Goal: Task Accomplishment & Management: Use online tool/utility

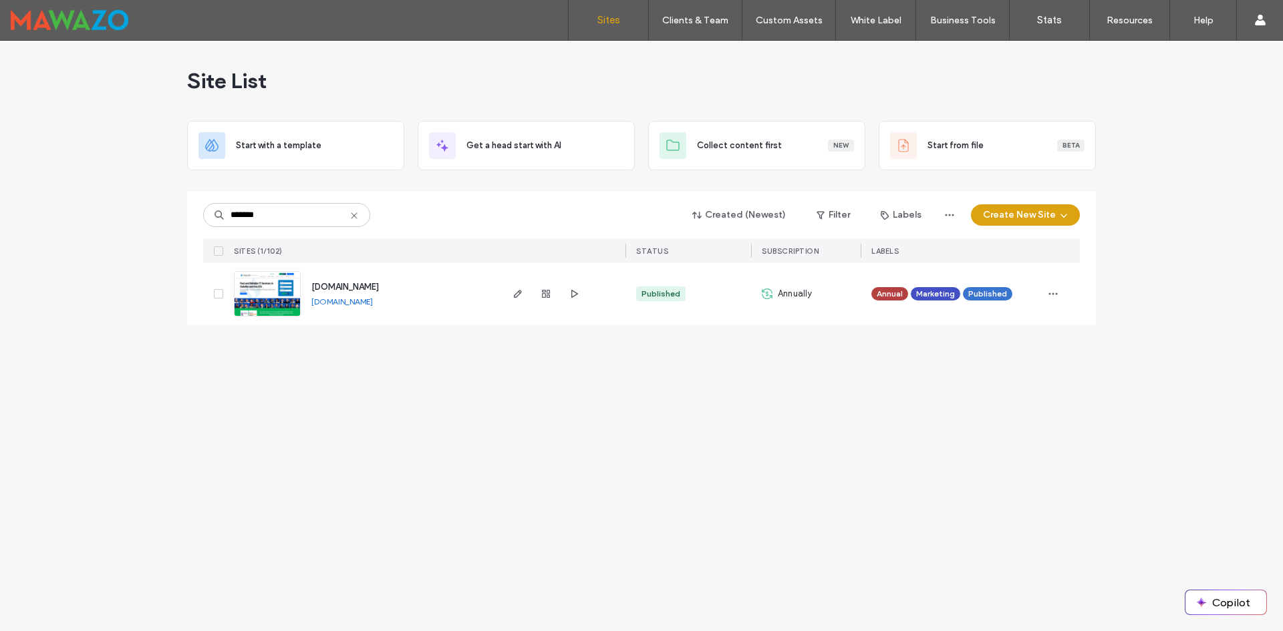
click at [565, 294] on div at bounding box center [546, 293] width 72 height 61
click at [576, 299] on icon "button" at bounding box center [574, 294] width 11 height 11
click at [520, 289] on icon "button" at bounding box center [517, 294] width 11 height 11
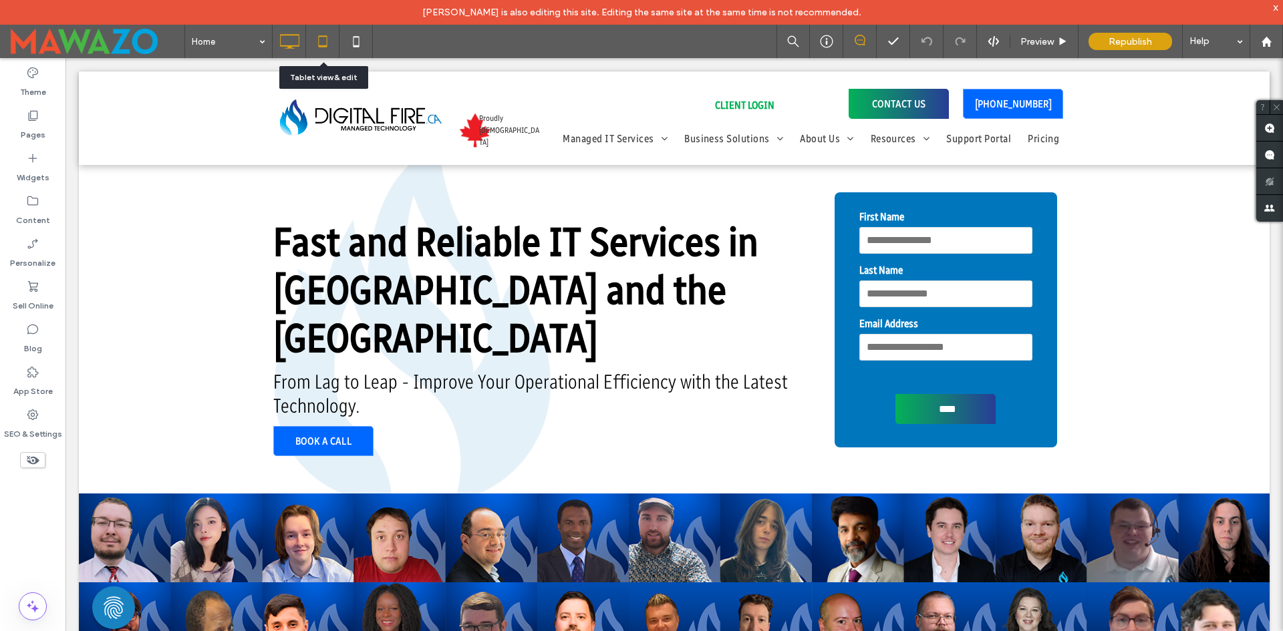
click at [314, 41] on icon at bounding box center [322, 41] width 27 height 27
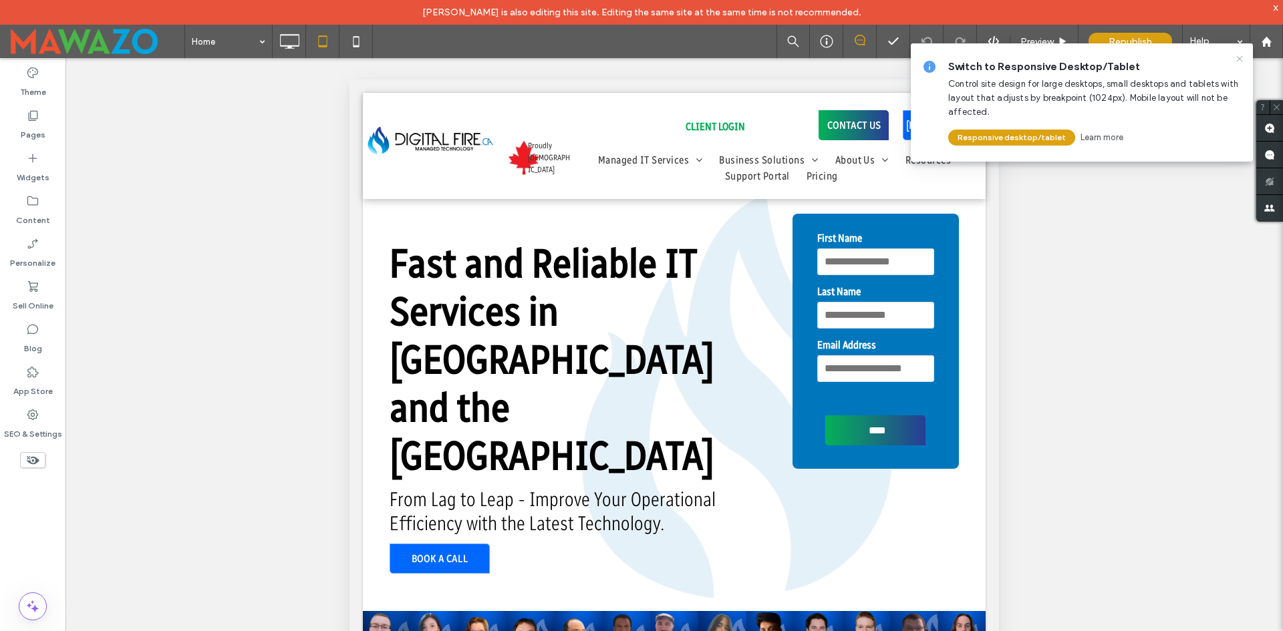
click at [1237, 61] on icon at bounding box center [1239, 58] width 11 height 11
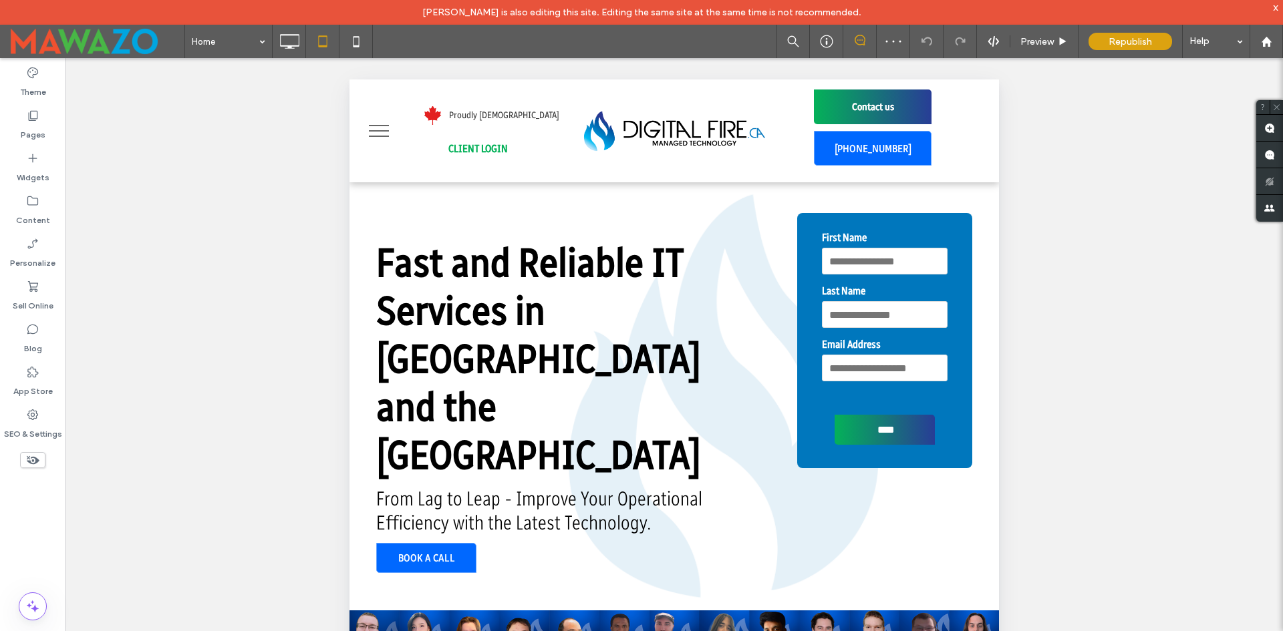
scroll to position [401, 0]
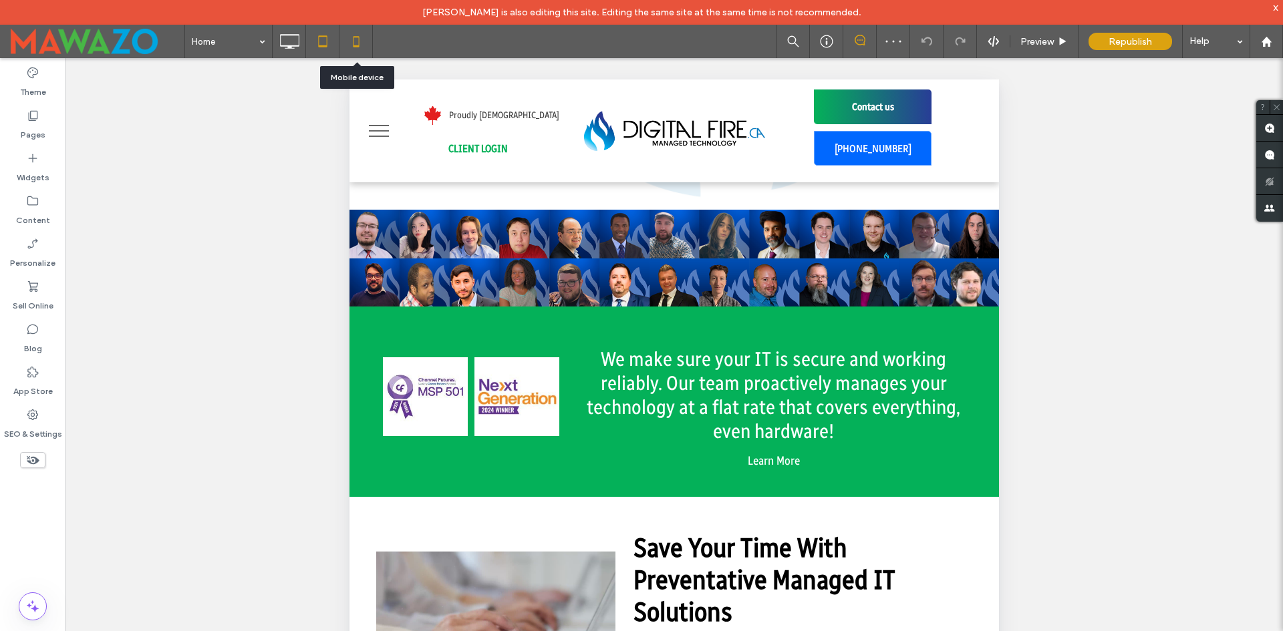
click at [353, 33] on icon at bounding box center [356, 41] width 27 height 27
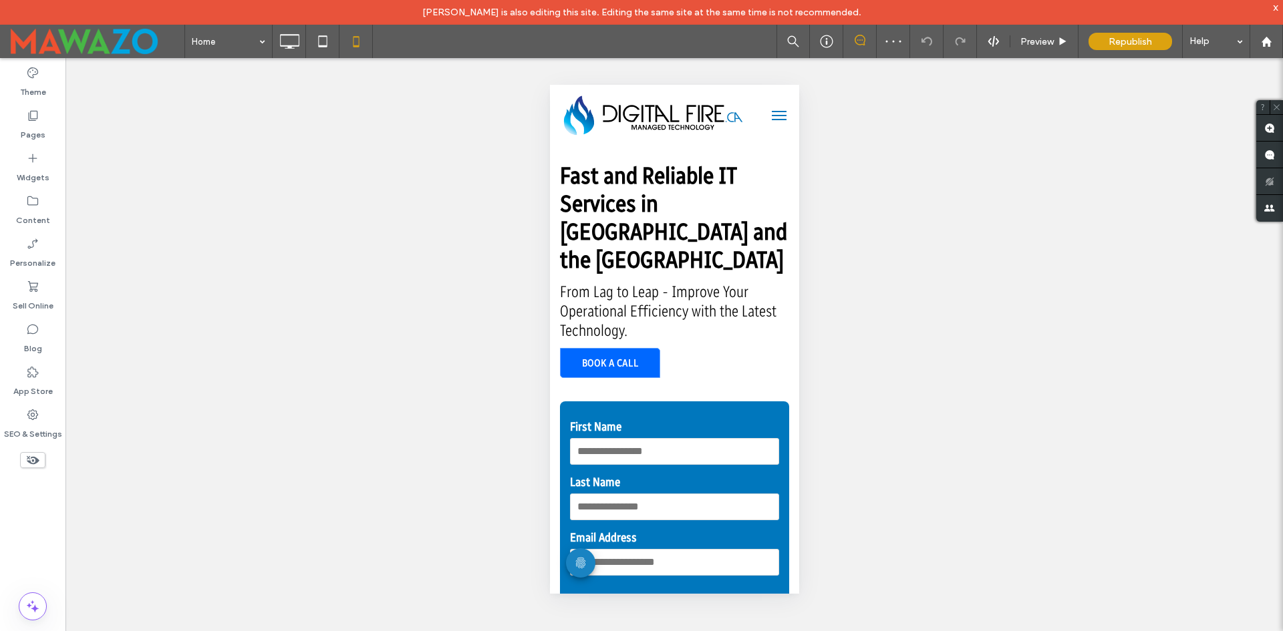
scroll to position [200, 0]
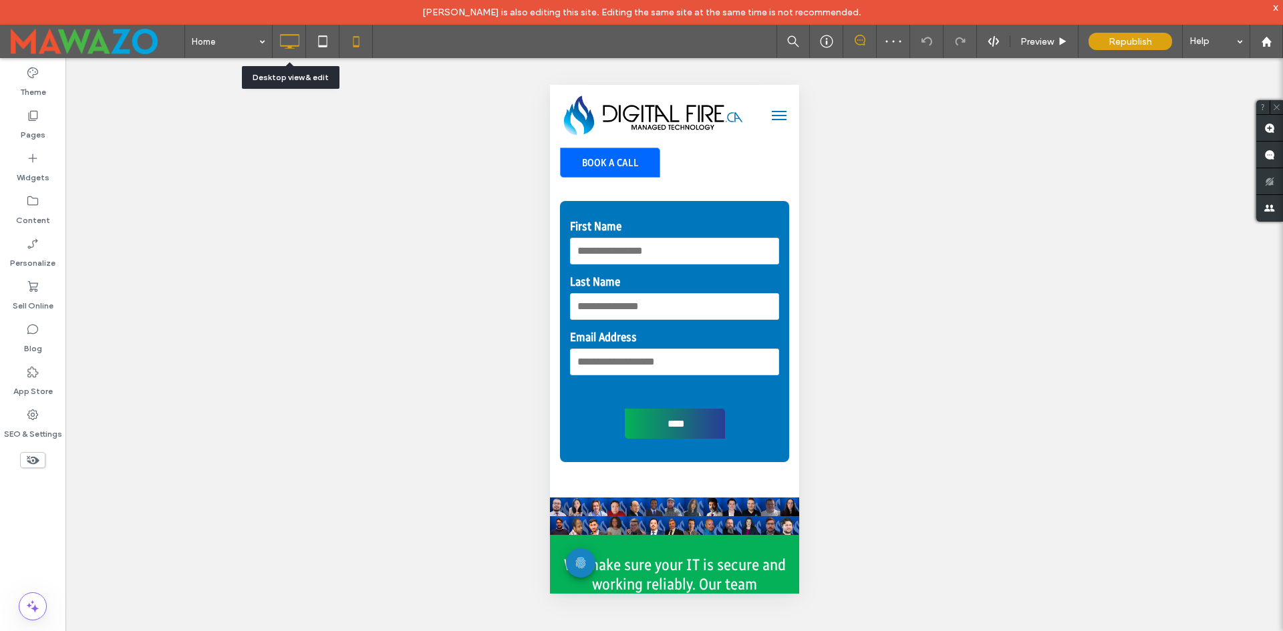
click at [283, 46] on use at bounding box center [289, 41] width 19 height 15
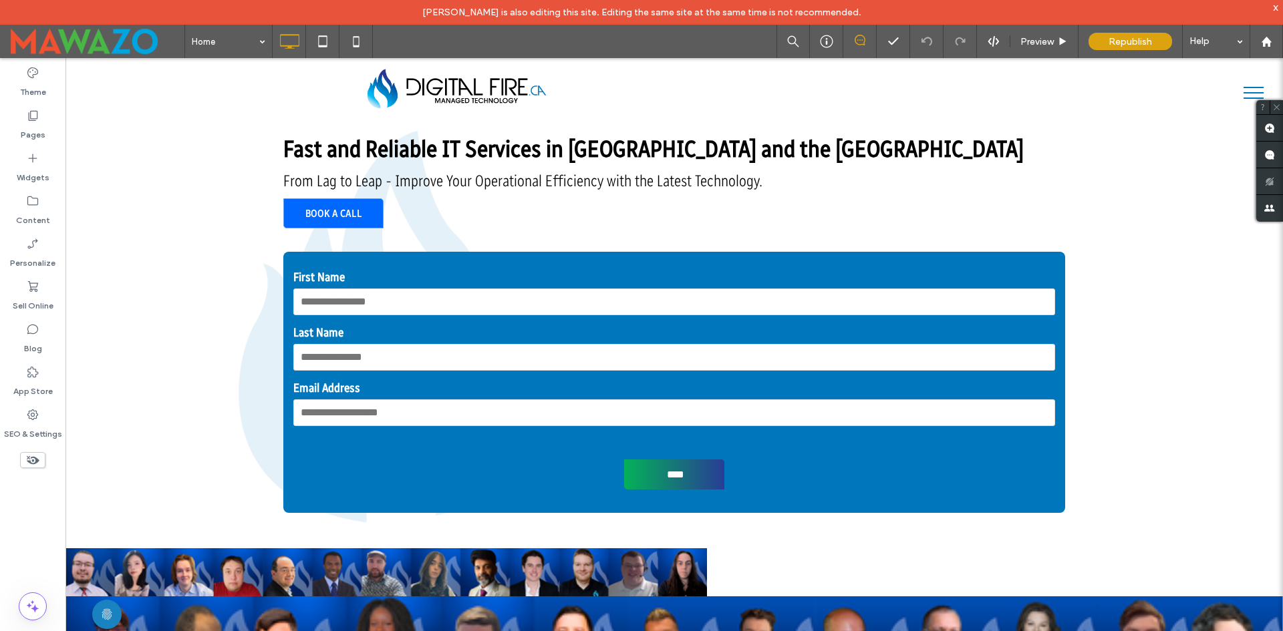
click at [1276, 4] on div "x" at bounding box center [1276, 6] width 6 height 11
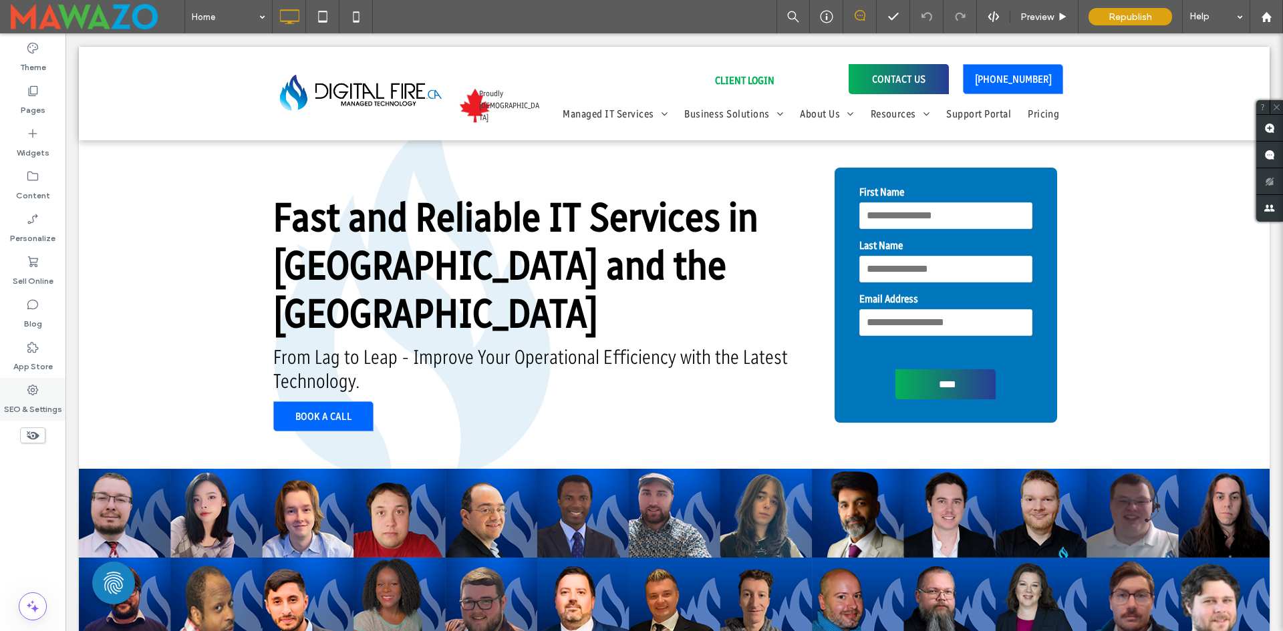
click at [29, 394] on use at bounding box center [32, 390] width 11 height 11
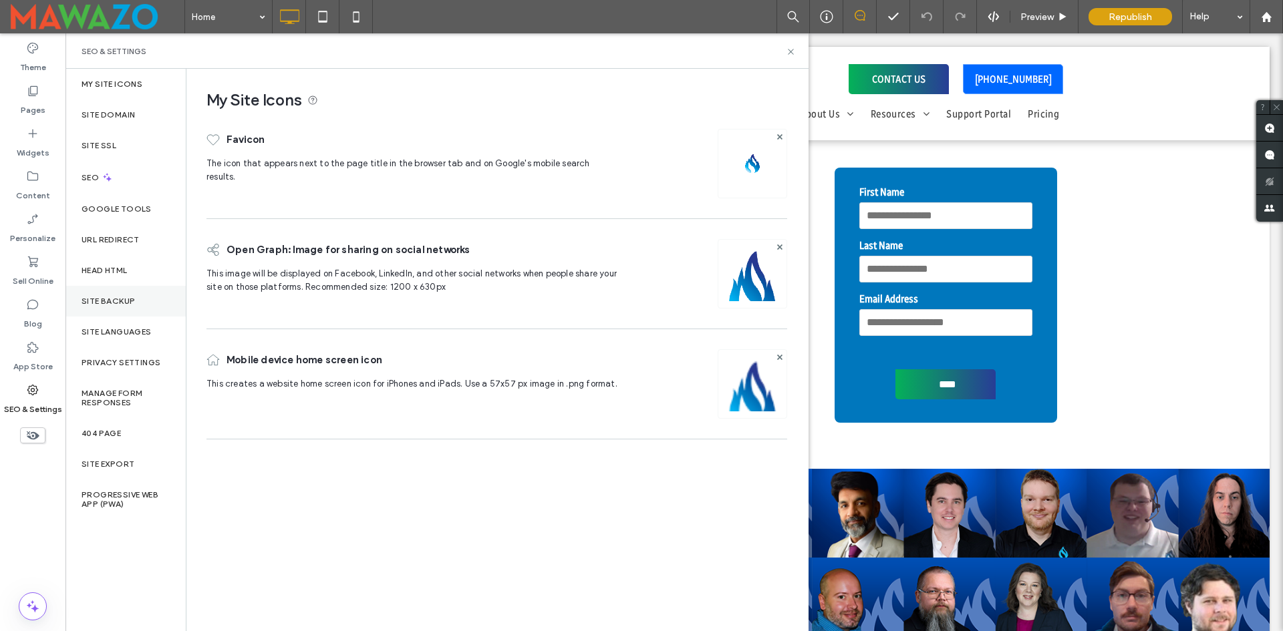
click at [111, 303] on label "Site Backup" at bounding box center [108, 301] width 53 height 9
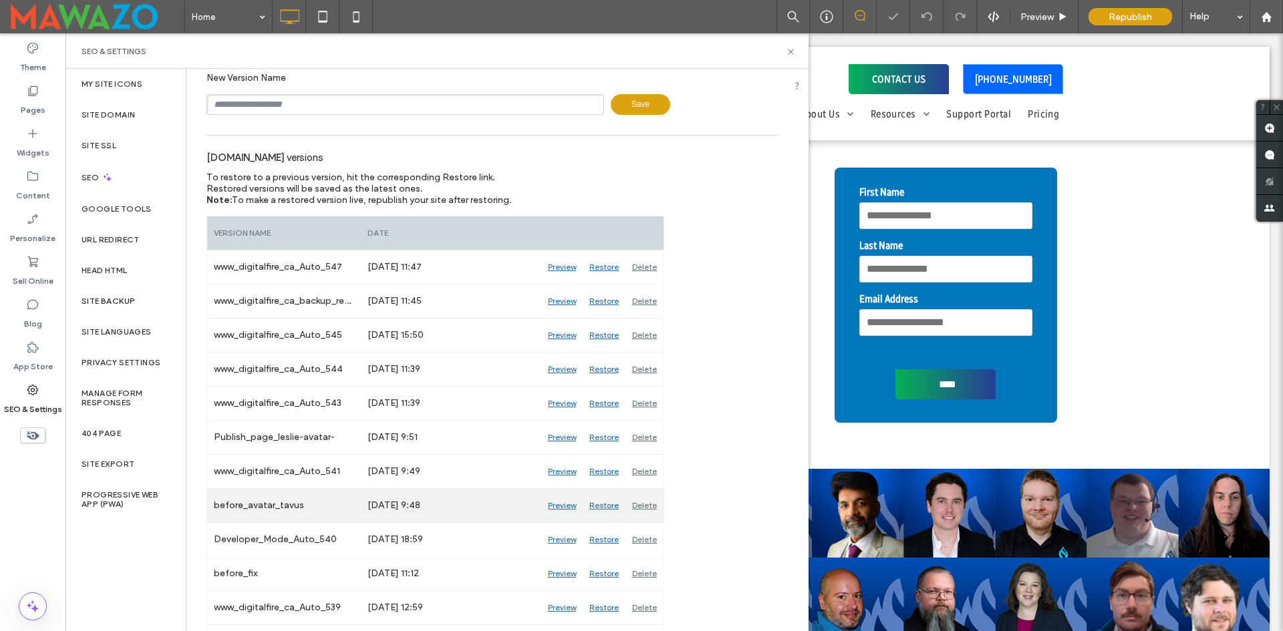
scroll to position [134, 0]
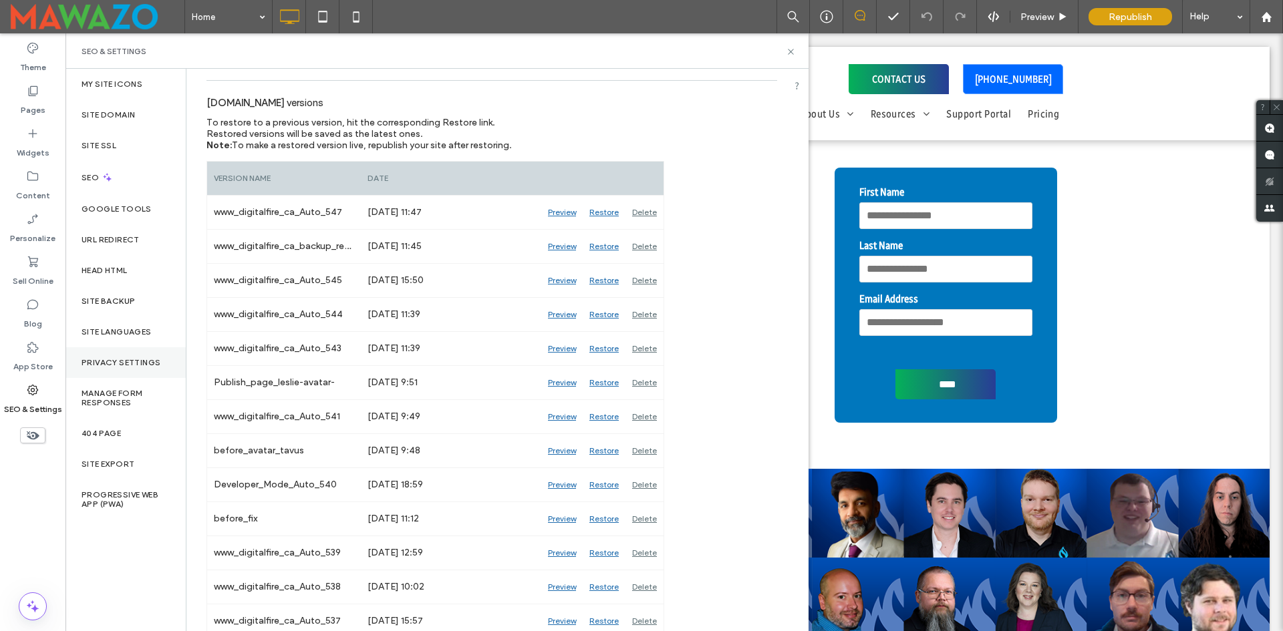
click at [29, 108] on label "Pages" at bounding box center [33, 107] width 25 height 19
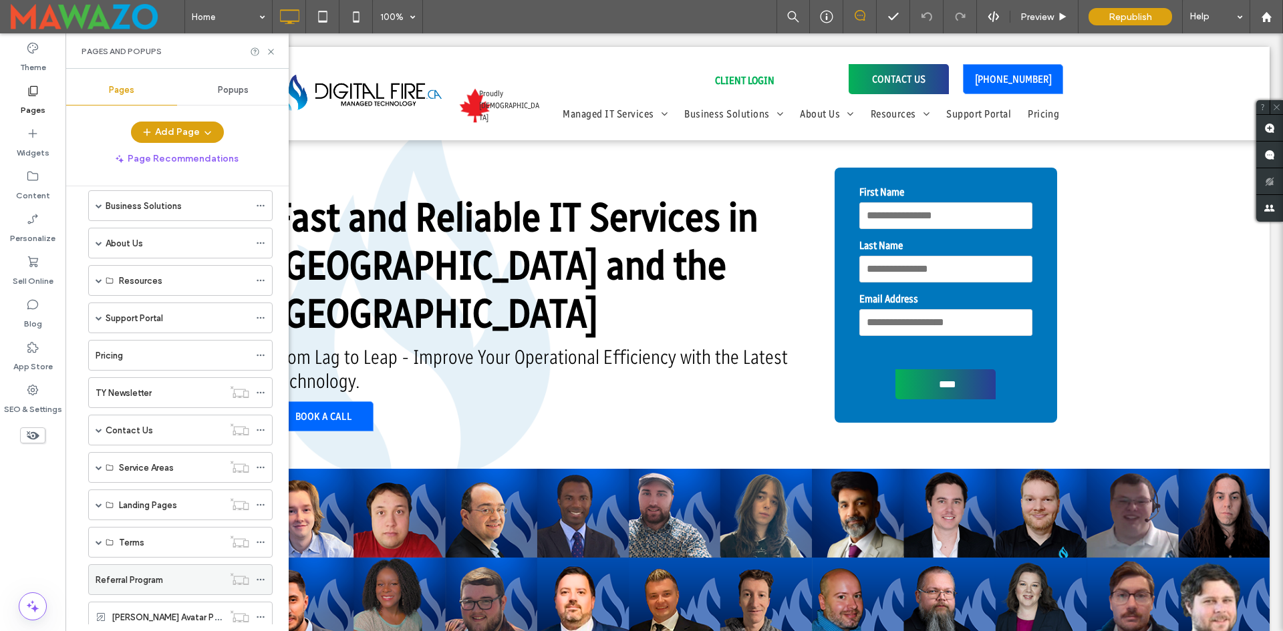
scroll to position [135, 0]
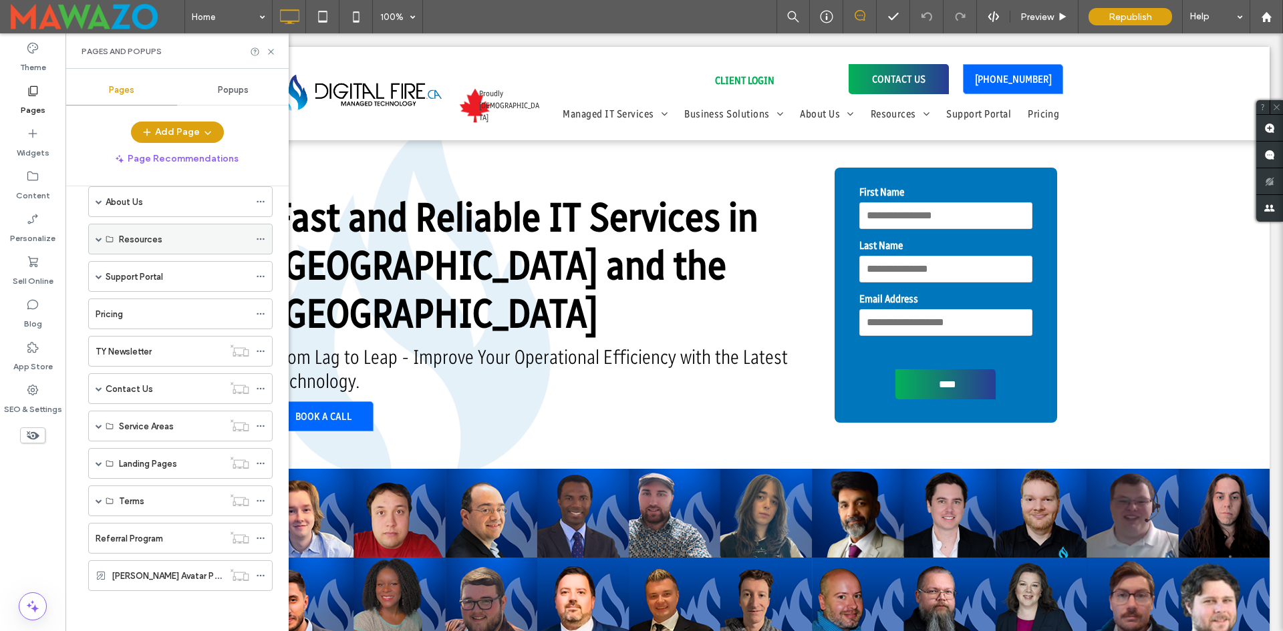
click at [92, 239] on div "Resources" at bounding box center [180, 239] width 184 height 31
click at [95, 468] on div "Landing Pages" at bounding box center [180, 463] width 184 height 31
click at [103, 459] on div "Landing Pages" at bounding box center [180, 463] width 184 height 31
click at [99, 464] on span at bounding box center [99, 463] width 7 height 7
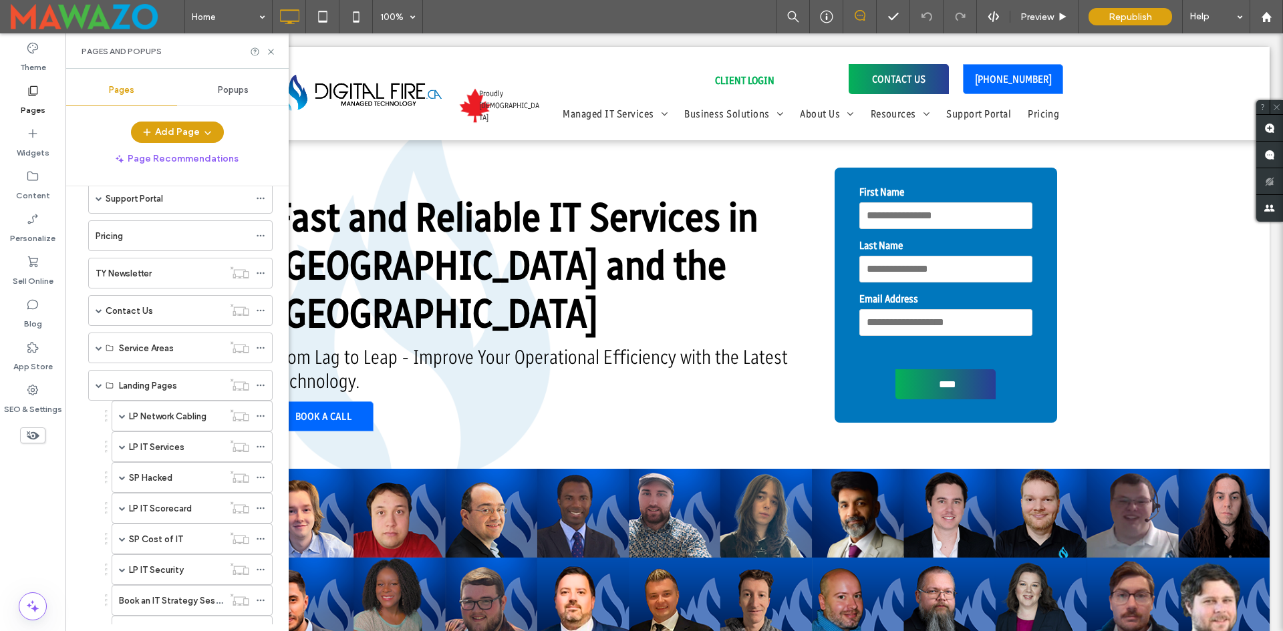
scroll to position [381, 0]
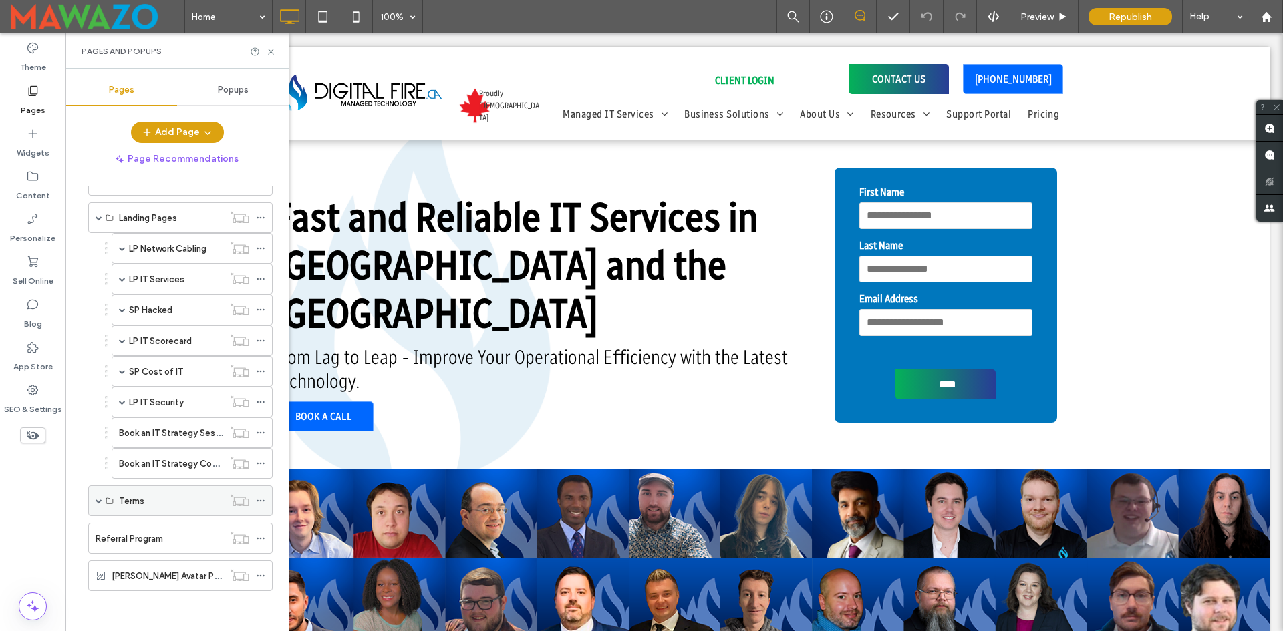
click at [104, 497] on div "Terms" at bounding box center [180, 501] width 184 height 31
click at [142, 577] on label "Leslie Avatar Page" at bounding box center [171, 576] width 118 height 23
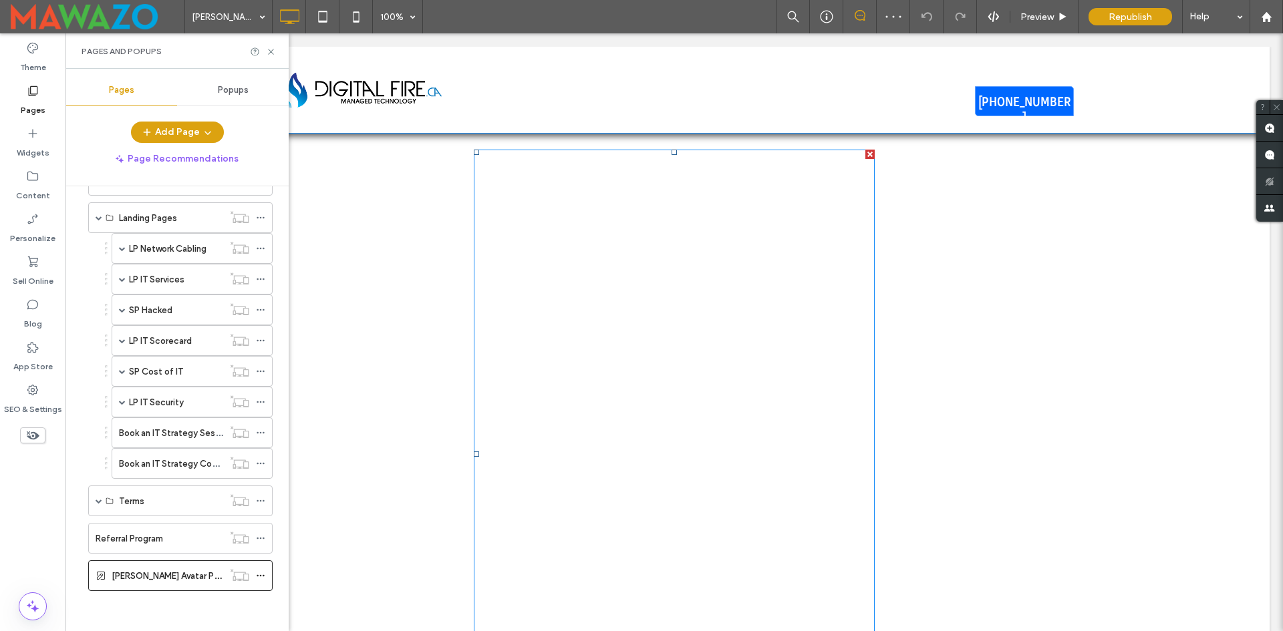
click at [708, 438] on span at bounding box center [674, 454] width 401 height 609
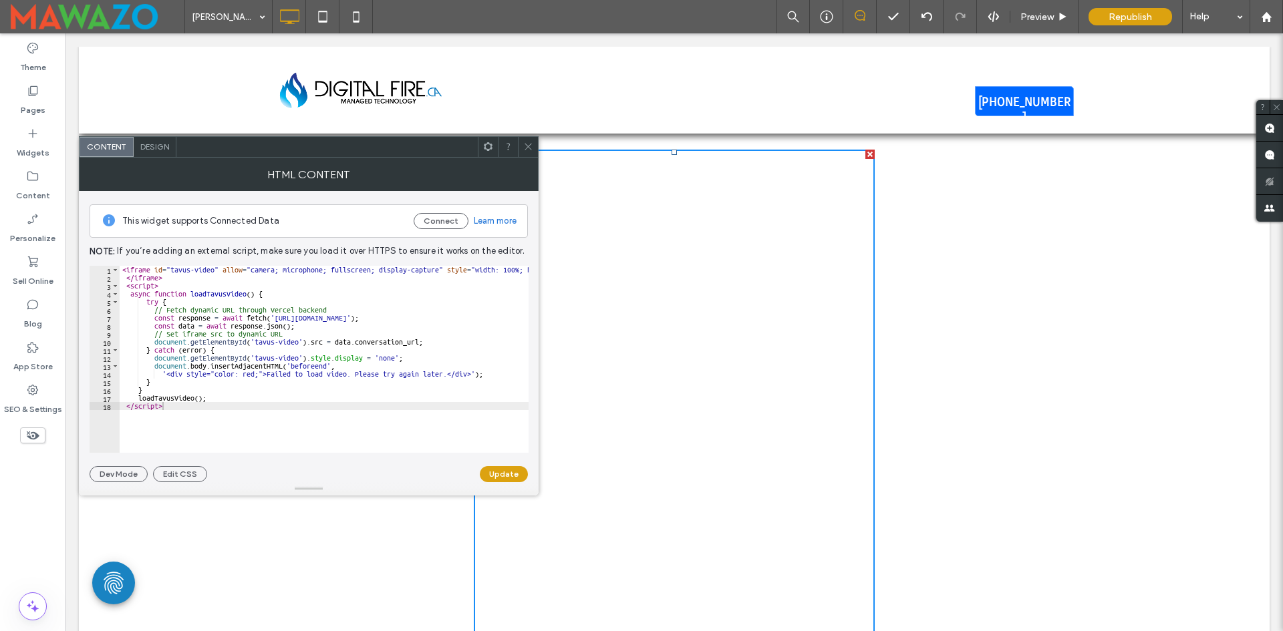
click at [522, 144] on div at bounding box center [528, 147] width 20 height 20
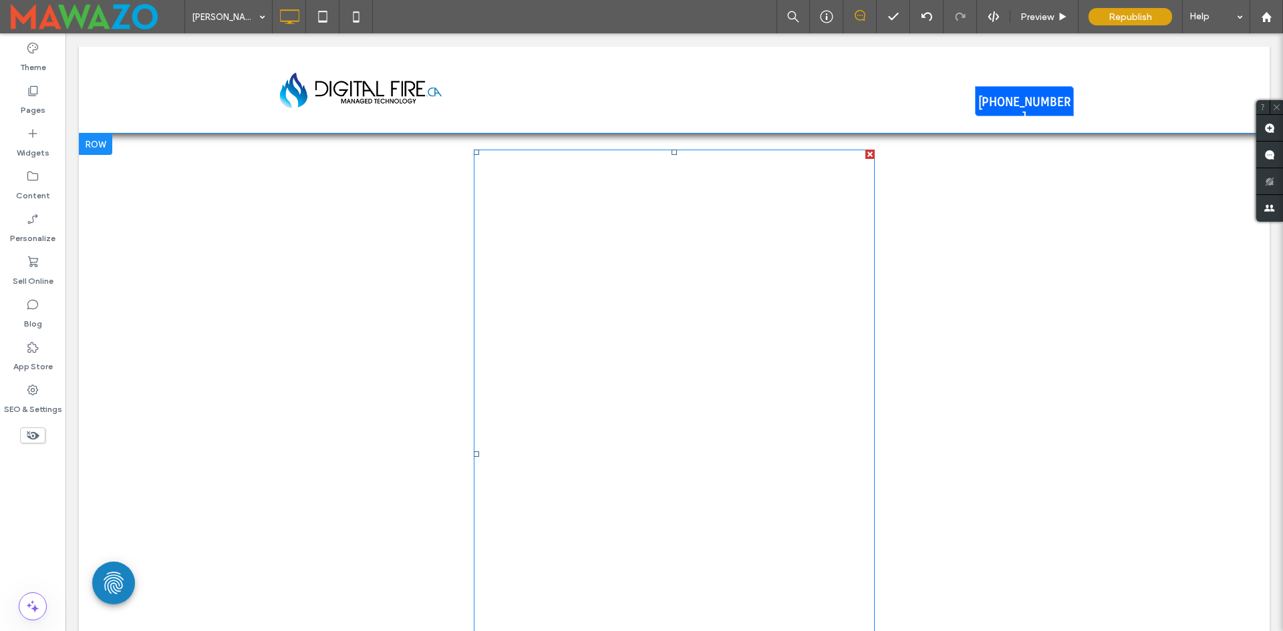
click at [714, 330] on span at bounding box center [674, 454] width 401 height 609
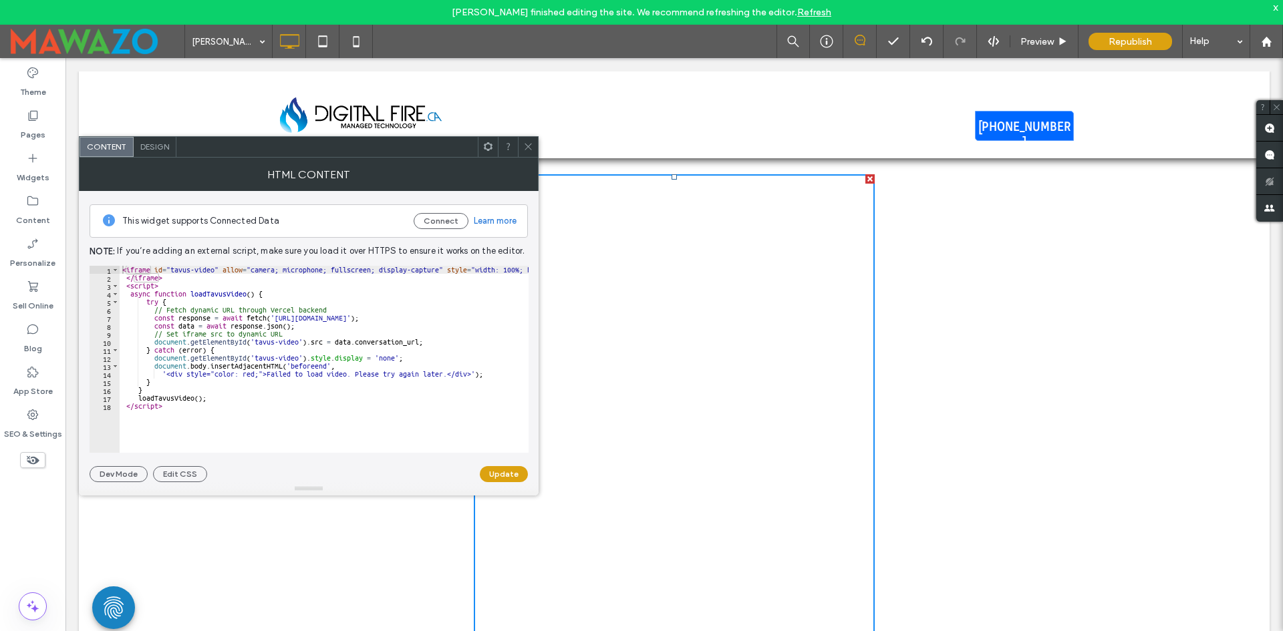
click at [518, 140] on div at bounding box center [528, 147] width 20 height 20
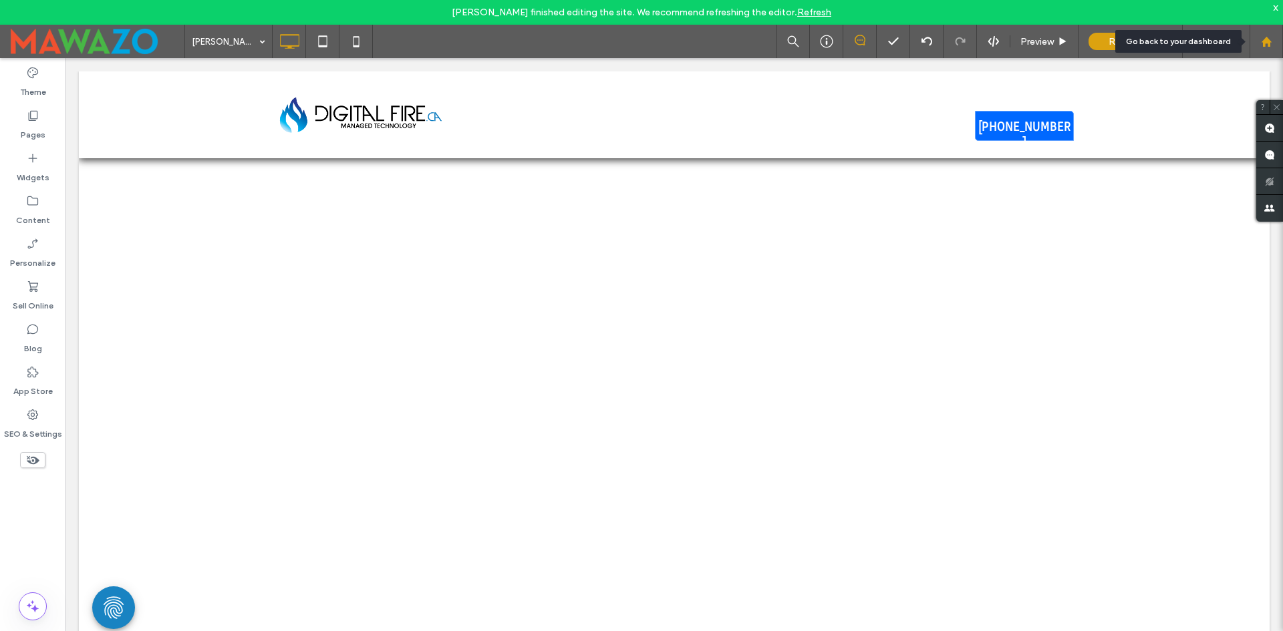
click at [1265, 40] on use at bounding box center [1266, 41] width 10 height 10
